Goal: Task Accomplishment & Management: Manage account settings

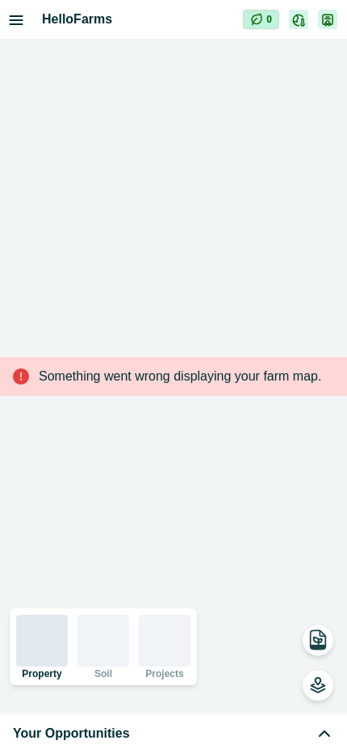
click at [234, 742] on div "Your Opportunities" at bounding box center [174, 733] width 322 height 19
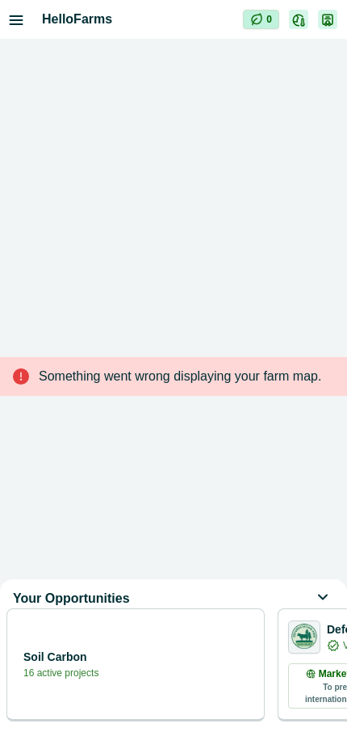
click at [205, 665] on div "Soil Carbon 16 active projects" at bounding box center [136, 664] width 238 height 32
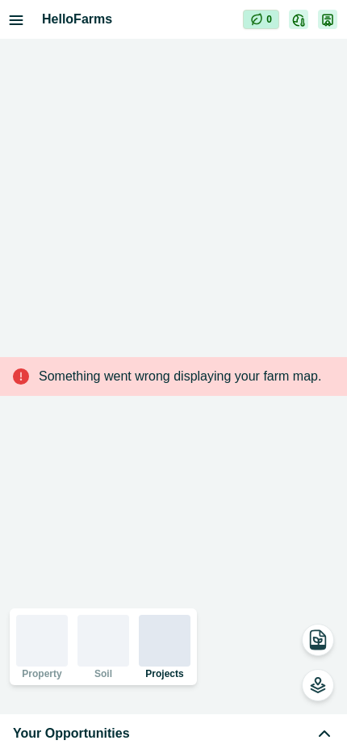
click at [217, 739] on div "Your Opportunities" at bounding box center [174, 733] width 322 height 19
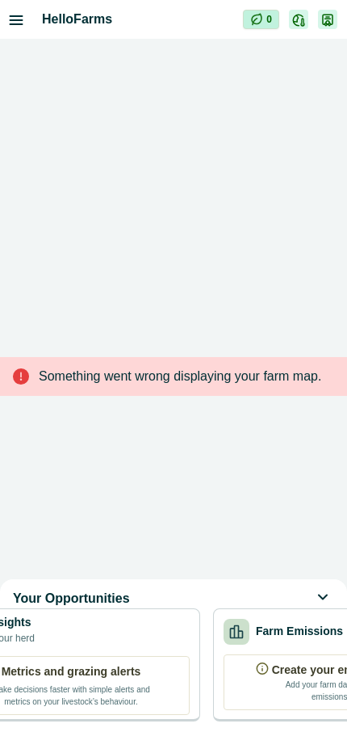
scroll to position [0, 654]
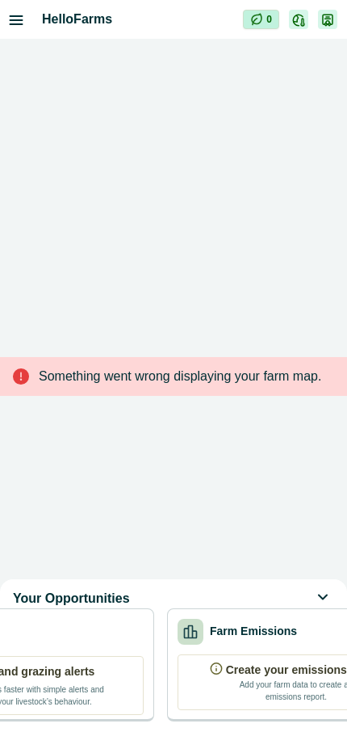
click at [279, 659] on div "Farm Emissions Create your emissions report Add your farm data to create an emi…" at bounding box center [296, 664] width 259 height 113
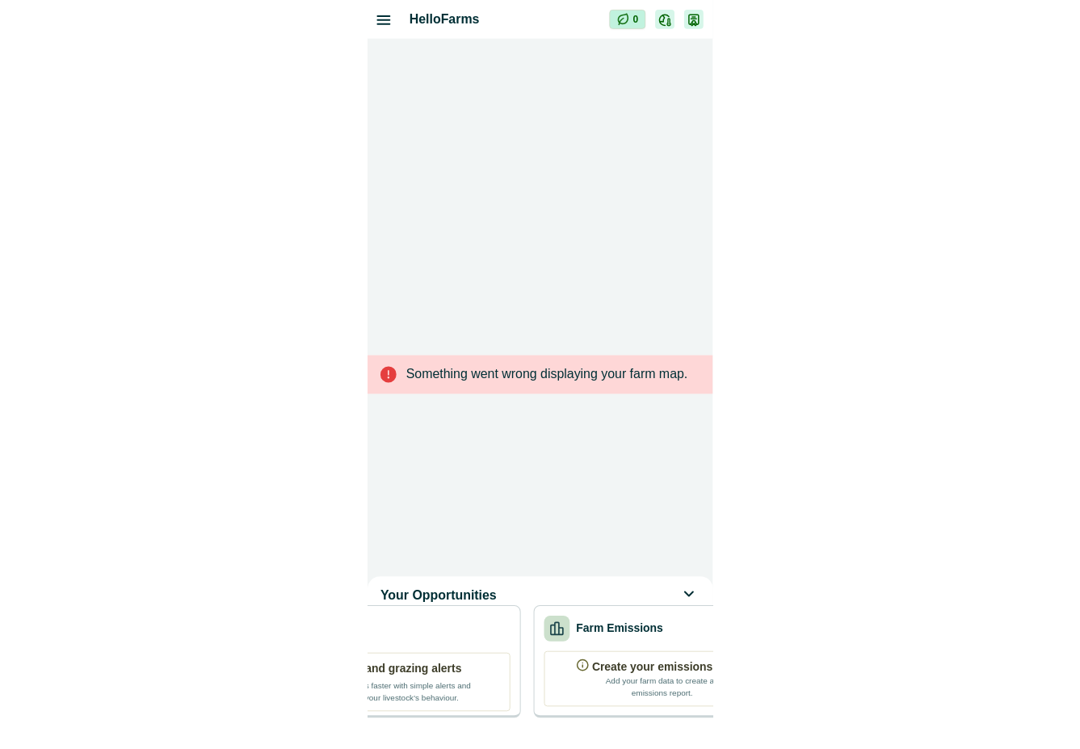
scroll to position [0, 0]
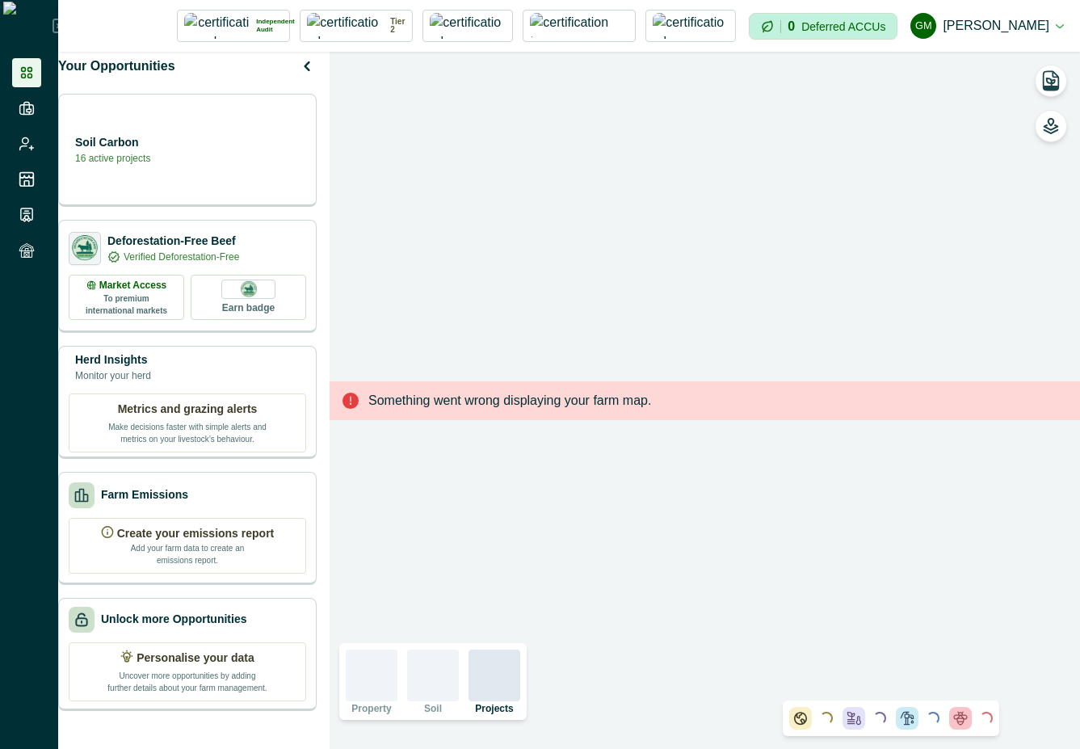
click at [1065, 28] on div "Impersonation Mode Independent Audit Howson - Tarramba MLA 1 Credential Howson …" at bounding box center [569, 26] width 1022 height 52
click at [1055, 26] on button "GM [PERSON_NAME]" at bounding box center [988, 25] width 154 height 39
click at [936, 74] on button "Sign out" at bounding box center [973, 72] width 179 height 27
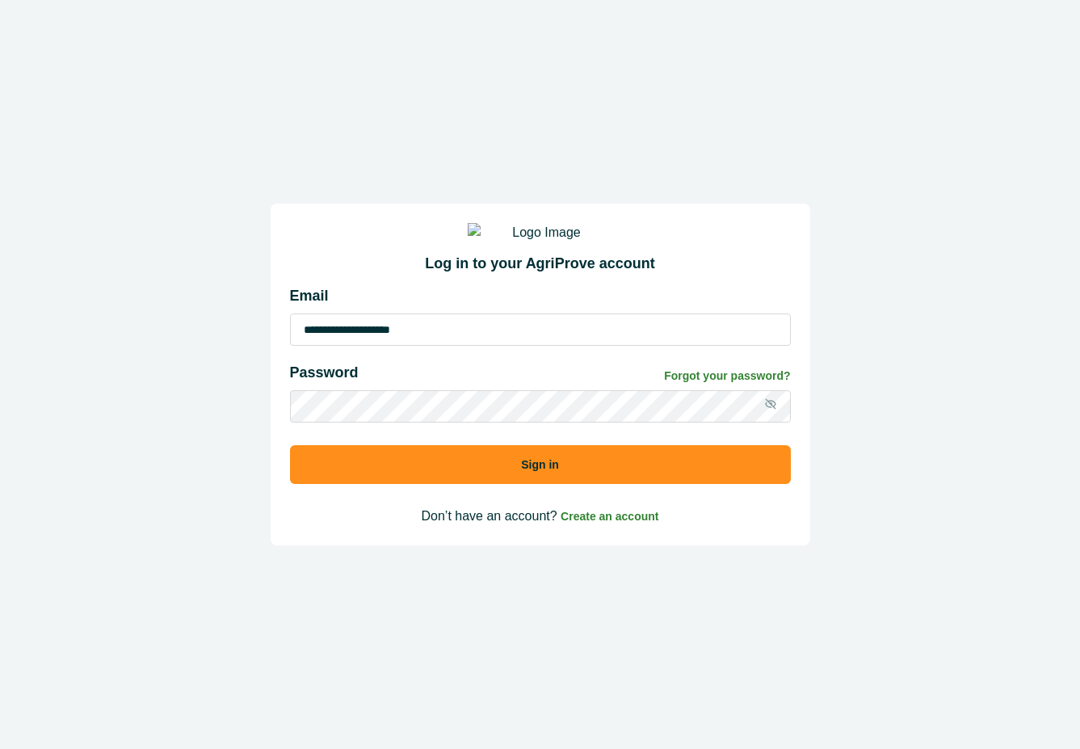
click at [643, 341] on input "**********" at bounding box center [540, 330] width 501 height 32
type input "**********"
click at [684, 484] on button "Sign in" at bounding box center [540, 464] width 501 height 39
